Goal: Task Accomplishment & Management: Complete application form

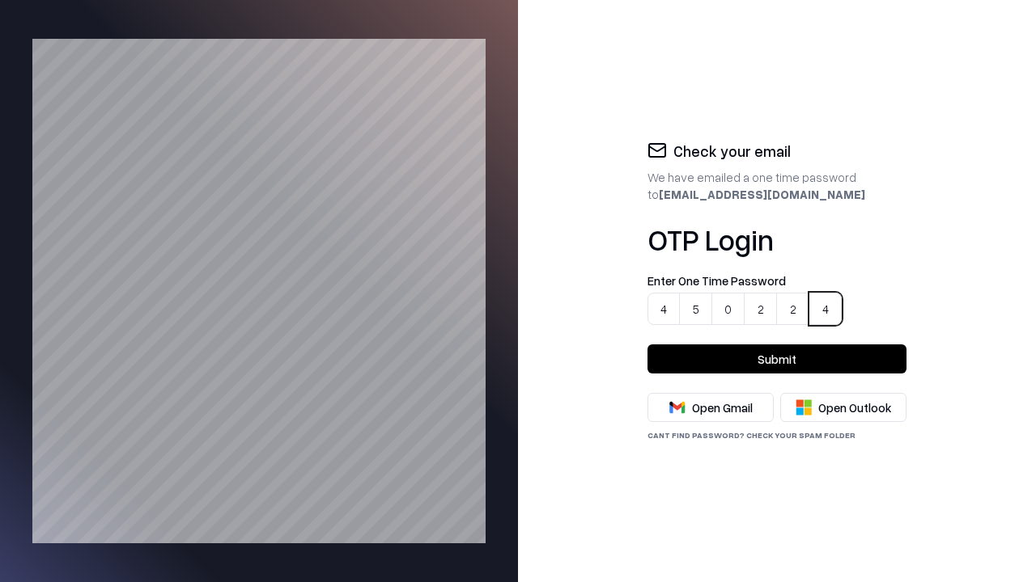
type input "******"
click at [777, 359] on button "Submit" at bounding box center [776, 359] width 259 height 29
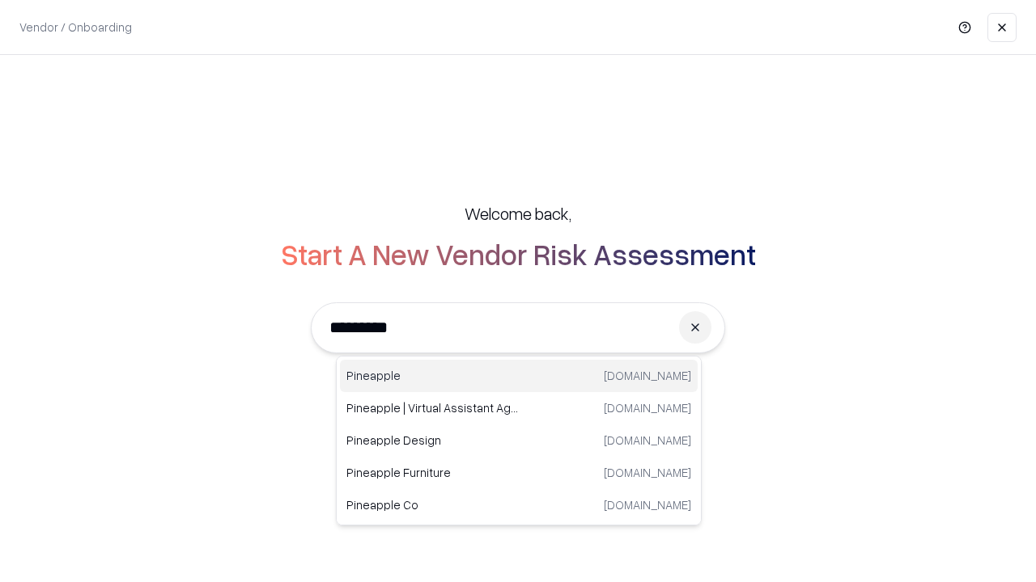
click at [519, 376] on div "Pineapple pineappleenergy.com" at bounding box center [519, 376] width 358 height 32
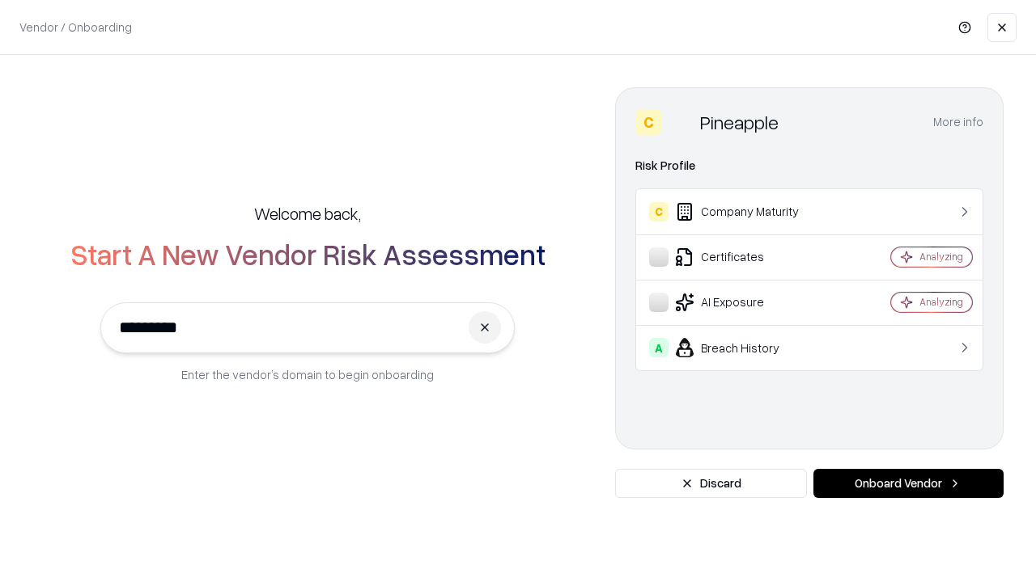
type input "*********"
click at [908, 484] on button "Onboard Vendor" at bounding box center [908, 483] width 190 height 29
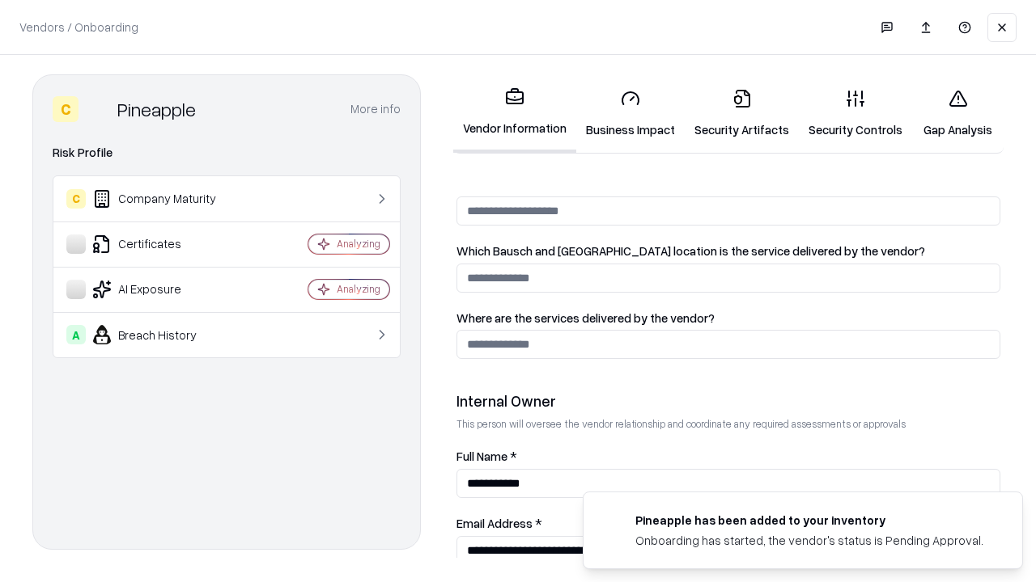
scroll to position [838, 0]
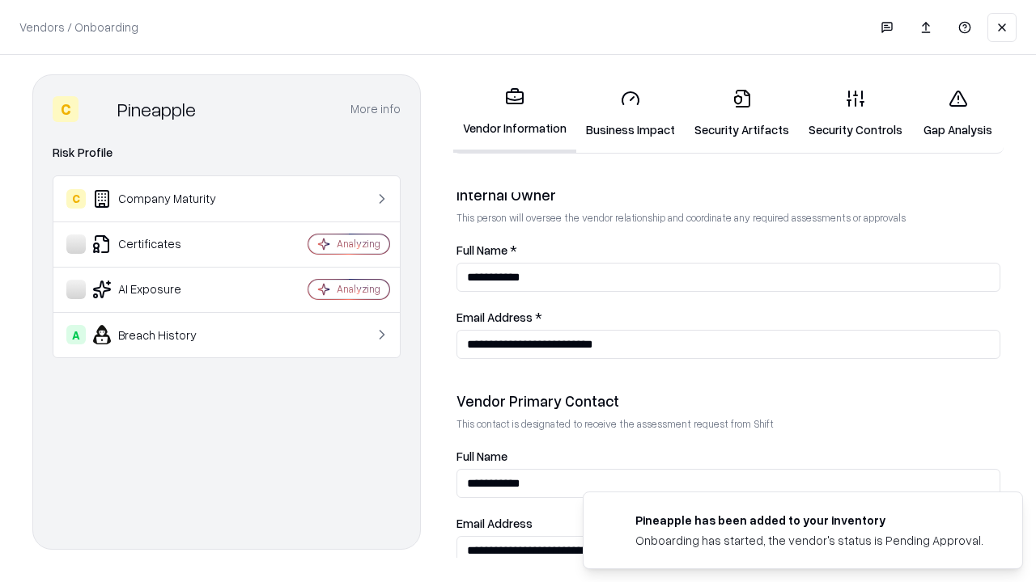
click at [625, 113] on link "Business Impact" at bounding box center [630, 113] width 108 height 75
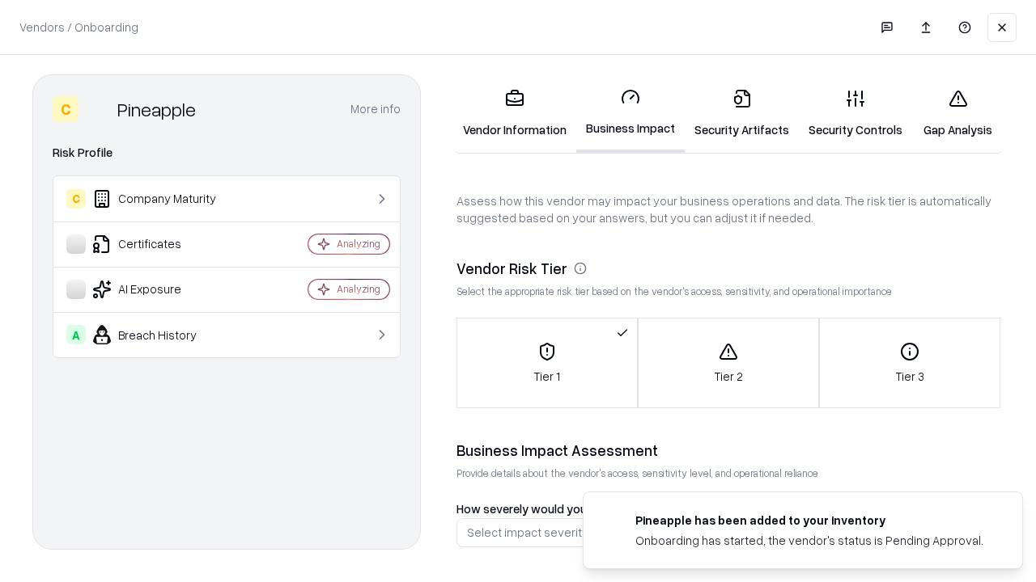
click at [950, 113] on link "Gap Analysis" at bounding box center [957, 113] width 91 height 75
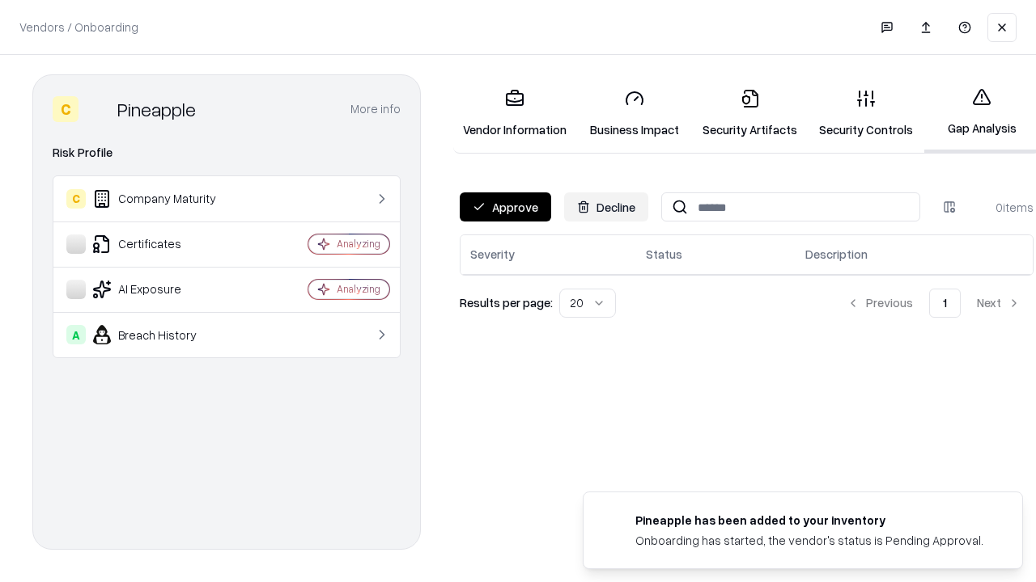
click at [504, 207] on button "Approve" at bounding box center [505, 207] width 91 height 29
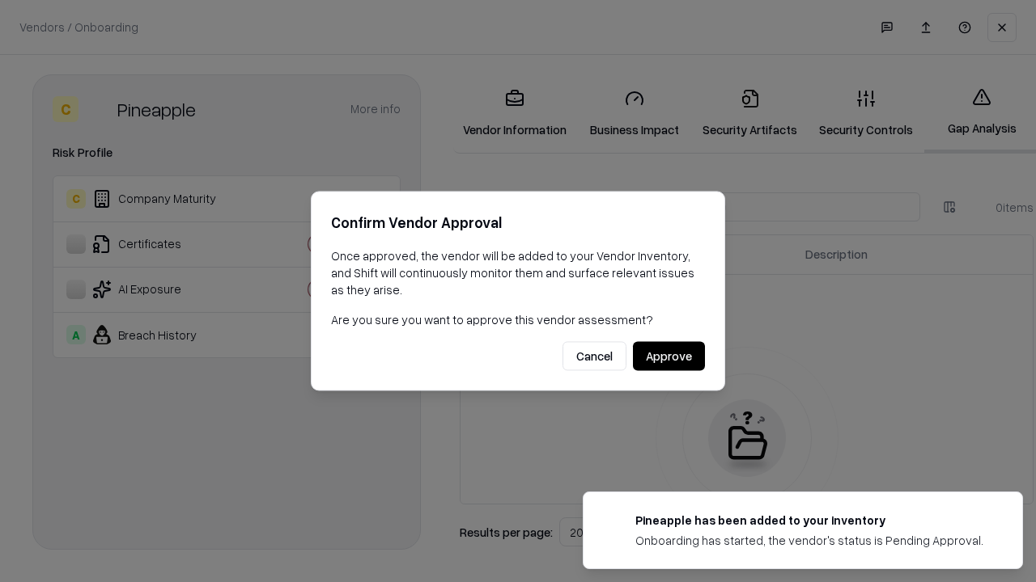
click at [669, 356] on button "Approve" at bounding box center [669, 356] width 72 height 29
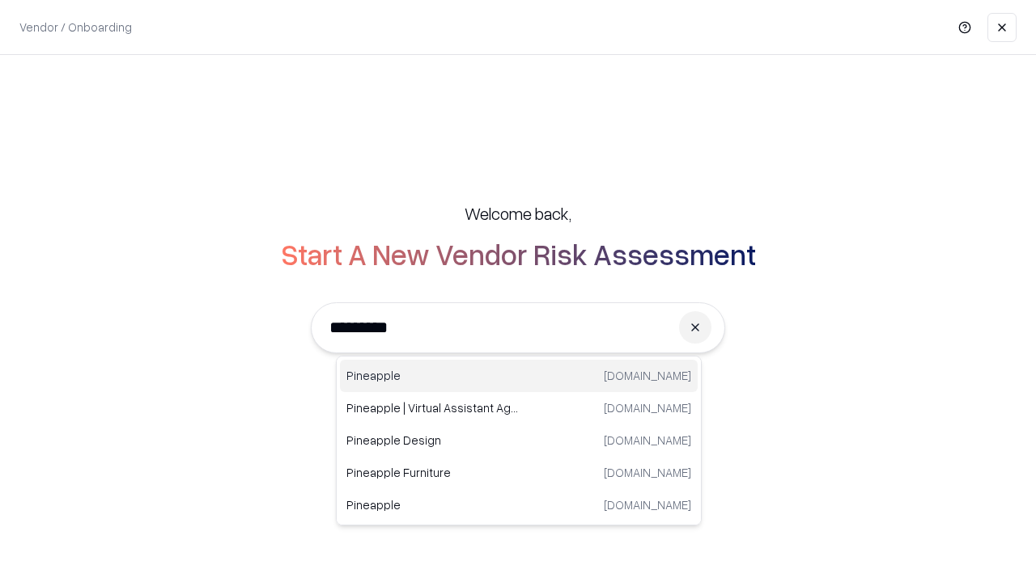
click at [519, 376] on div "Pineapple pineappleenergy.com" at bounding box center [519, 376] width 358 height 32
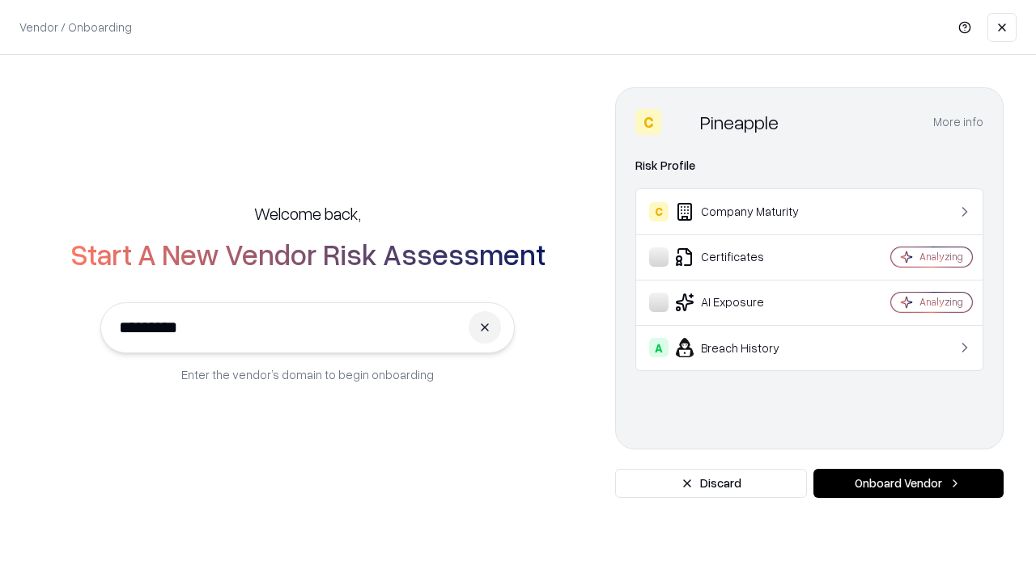
type input "*********"
click at [908, 484] on button "Onboard Vendor" at bounding box center [908, 483] width 190 height 29
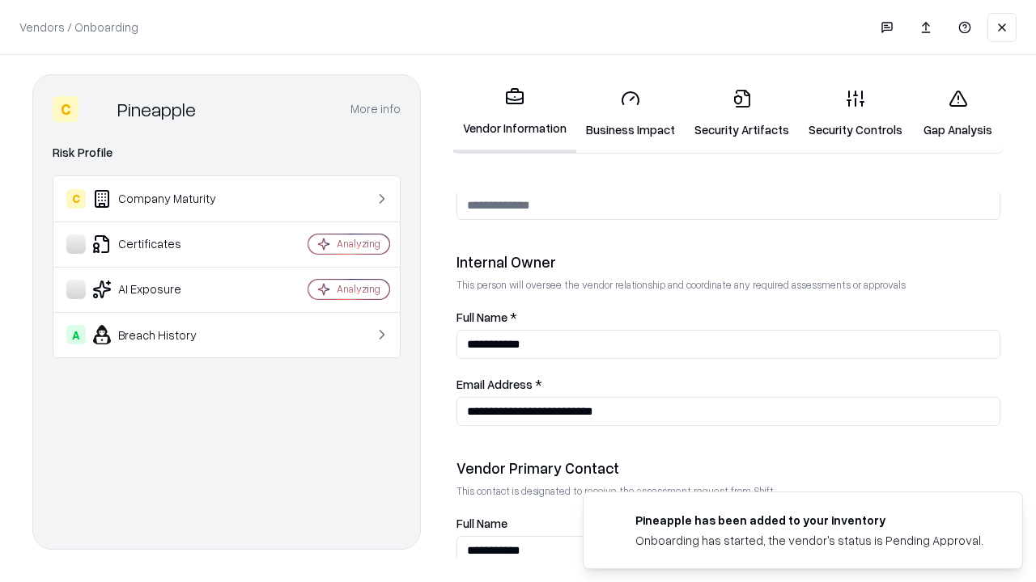
scroll to position [838, 0]
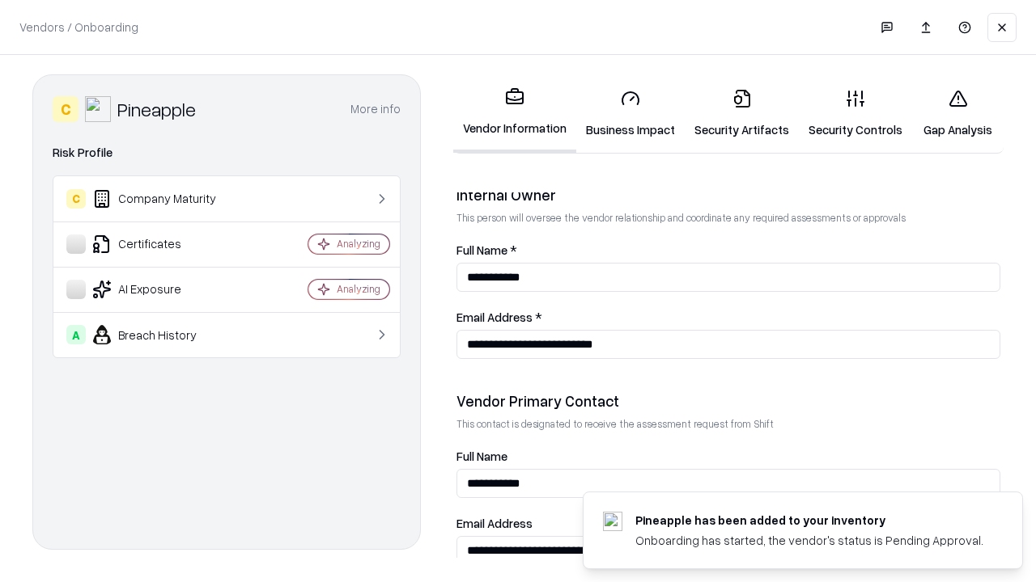
click at [950, 113] on link "Gap Analysis" at bounding box center [957, 113] width 91 height 75
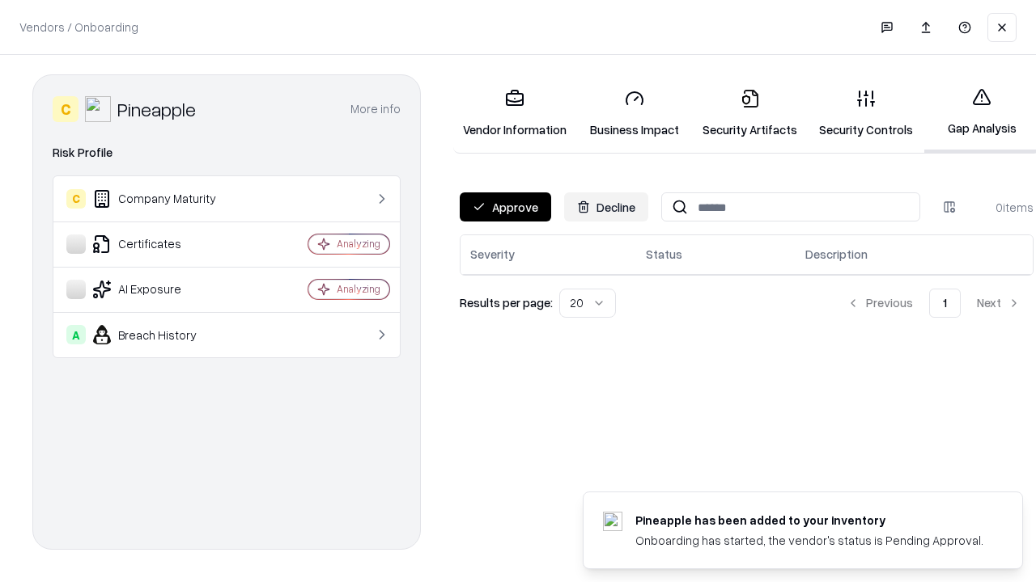
click at [504, 207] on button "Approve" at bounding box center [505, 207] width 91 height 29
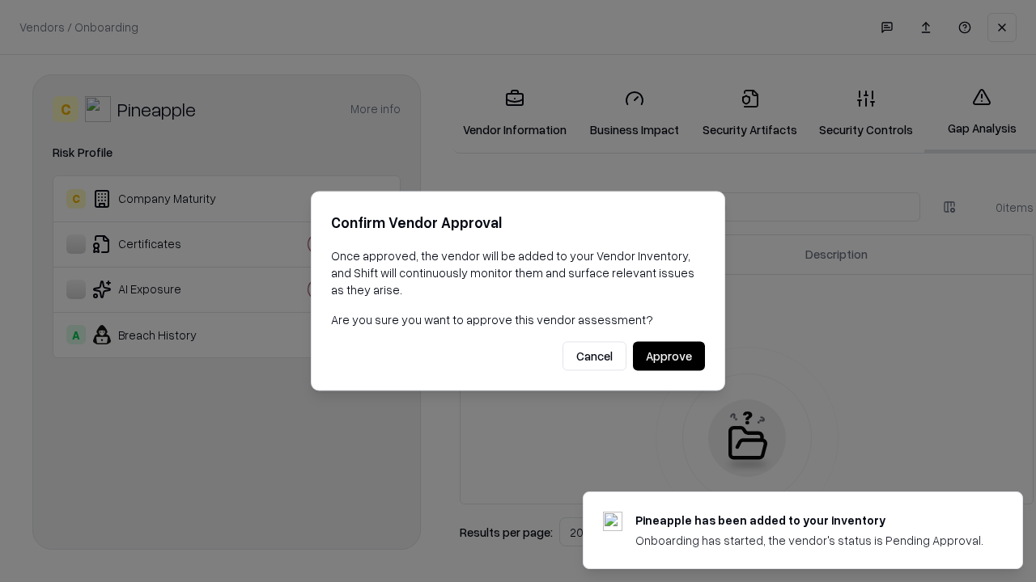
click at [669, 356] on button "Approve" at bounding box center [669, 356] width 72 height 29
